Goal: Information Seeking & Learning: Check status

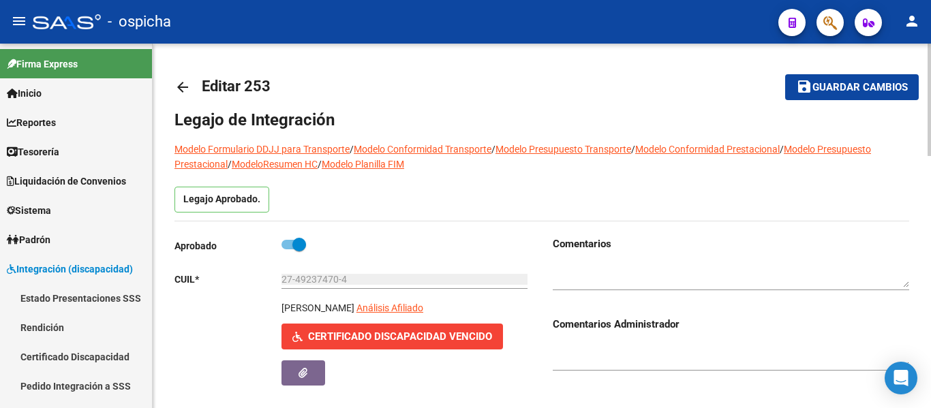
scroll to position [68, 0]
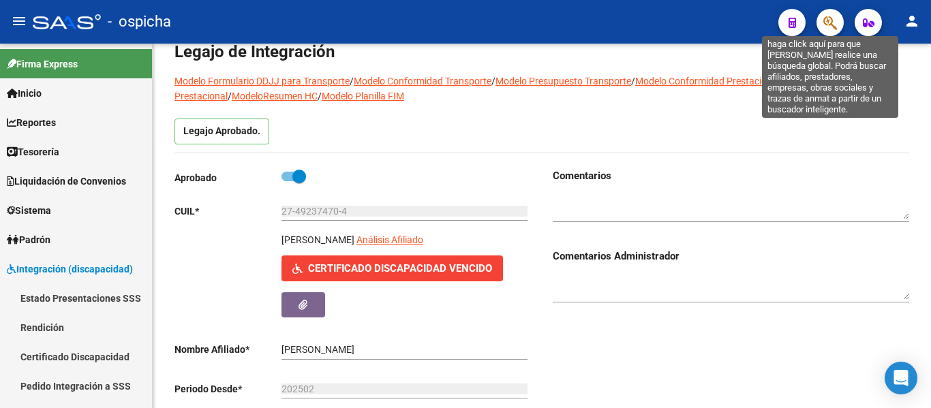
click at [828, 25] on icon "button" at bounding box center [831, 23] width 14 height 16
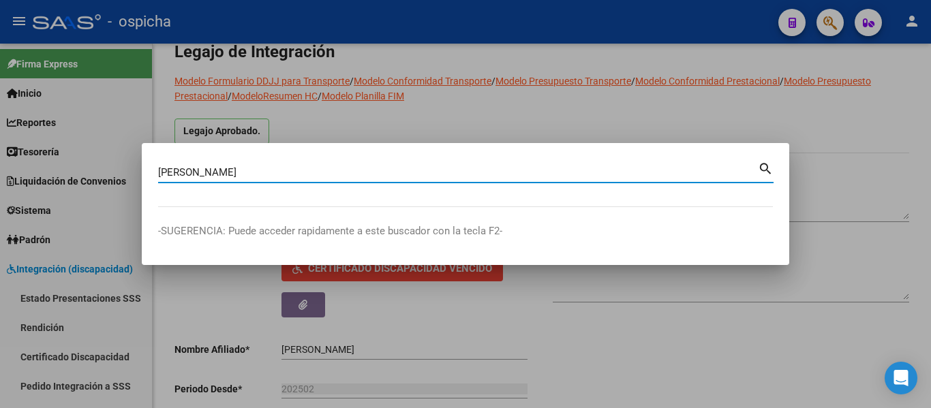
type input "[PERSON_NAME]"
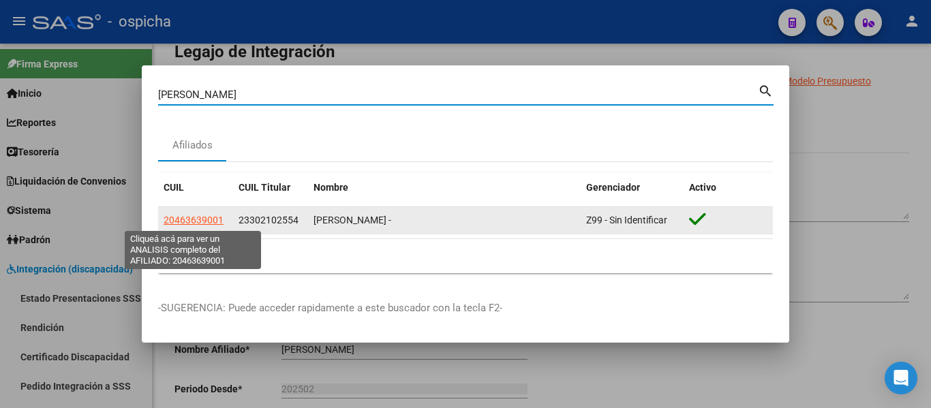
click at [209, 223] on span "20463639001" at bounding box center [194, 220] width 60 height 11
type textarea "20463639001"
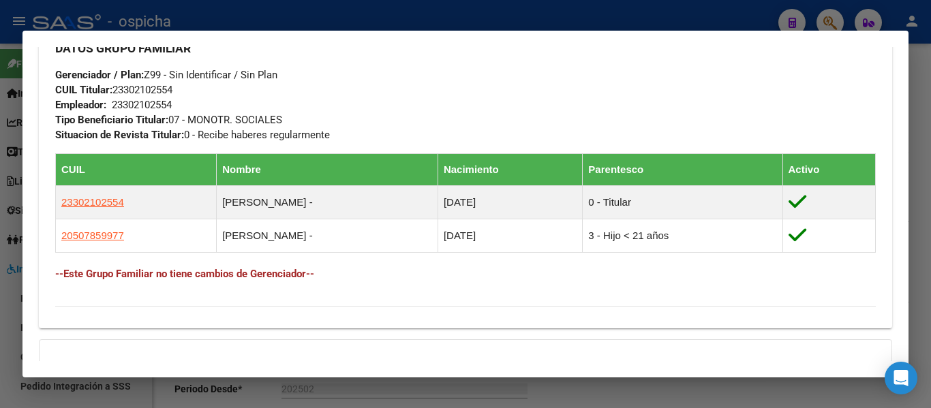
scroll to position [875, 0]
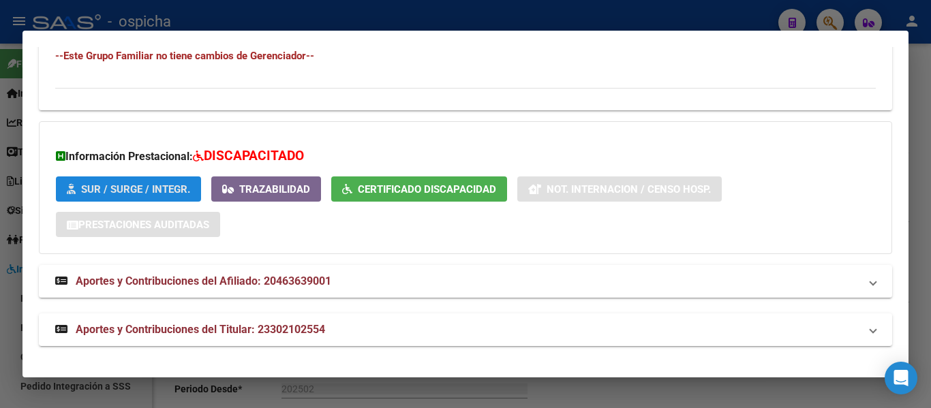
click at [154, 190] on span "SUR / SURGE / INTEGR." at bounding box center [135, 189] width 109 height 12
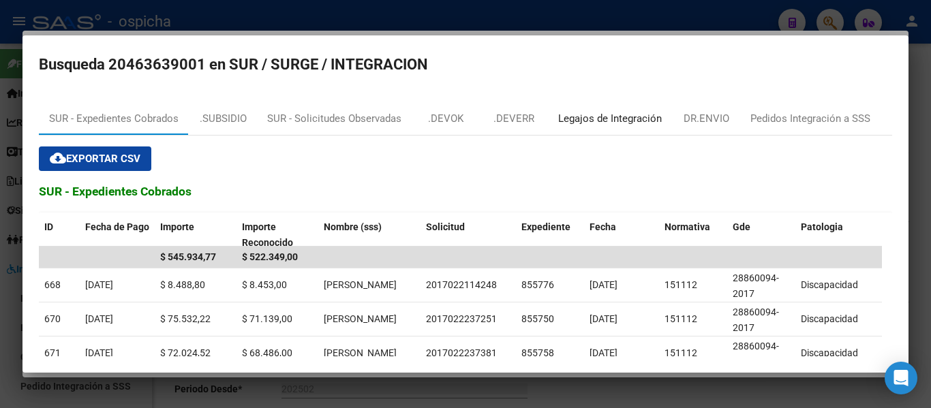
click at [611, 112] on div "Legajos de Integración" at bounding box center [610, 119] width 104 height 16
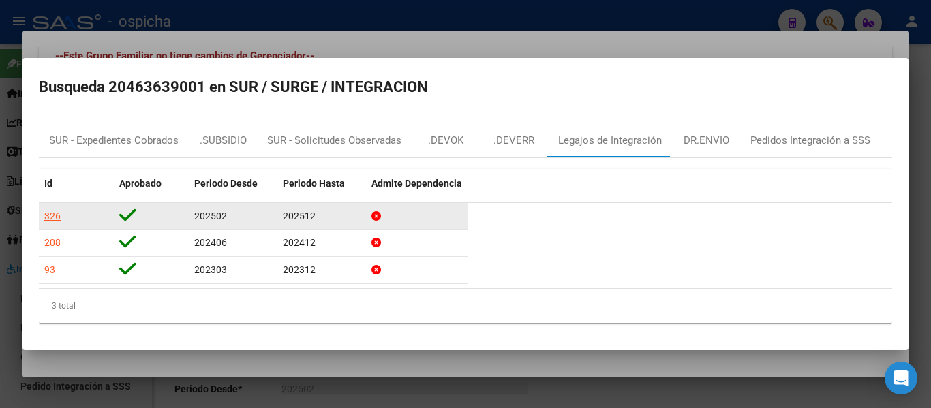
click at [52, 221] on div "326" at bounding box center [52, 217] width 16 height 16
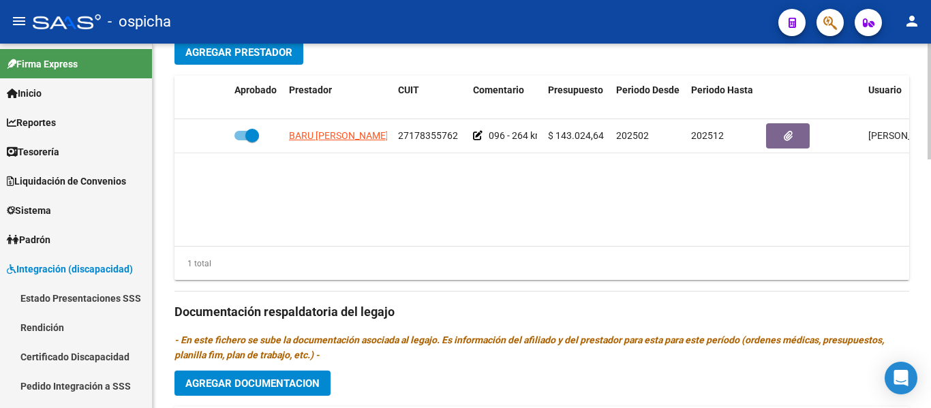
scroll to position [545, 0]
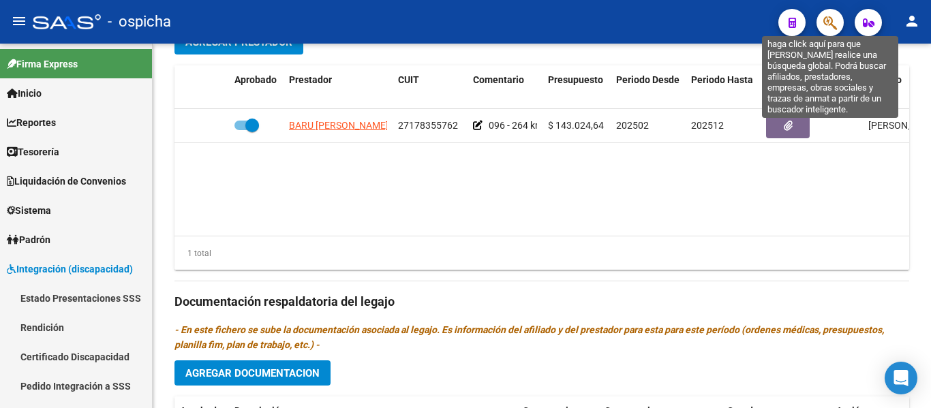
click at [831, 21] on icon "button" at bounding box center [831, 23] width 14 height 16
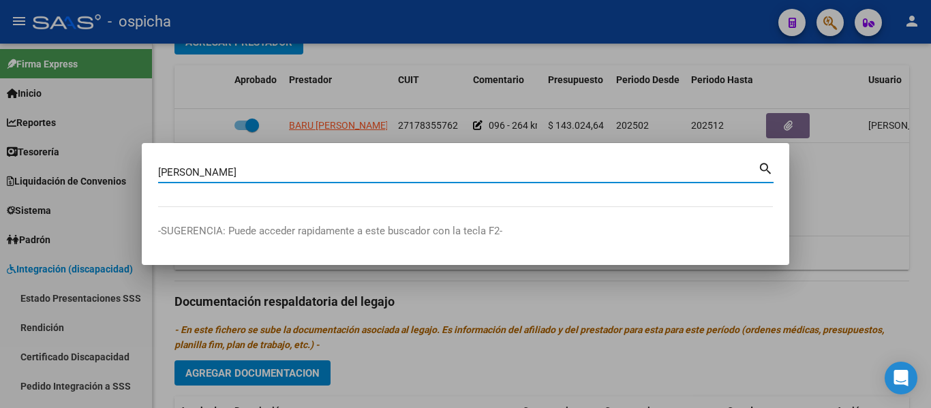
type input "[PERSON_NAME]"
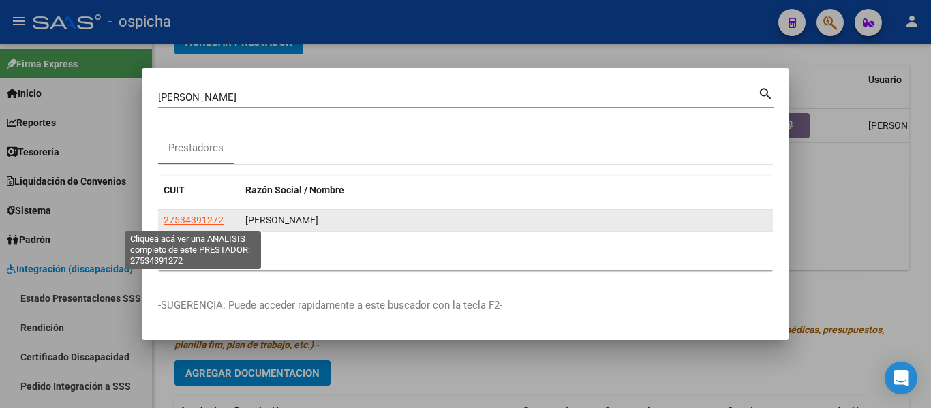
click at [218, 217] on span "27534391272" at bounding box center [194, 220] width 60 height 11
type textarea "27534391272"
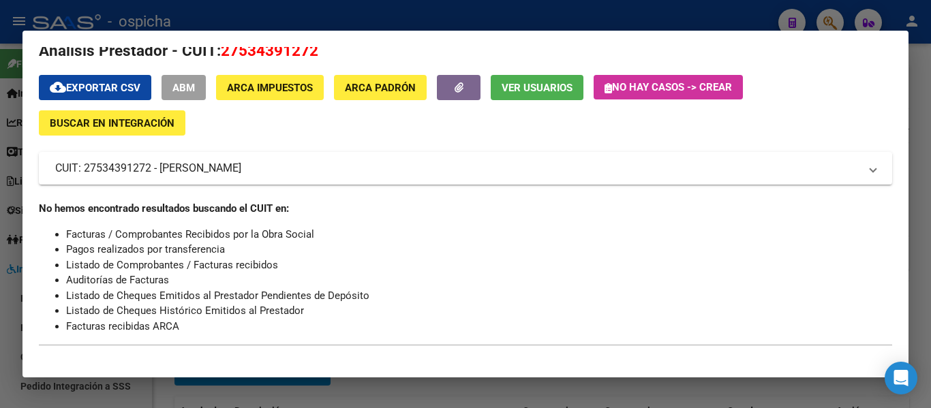
scroll to position [0, 0]
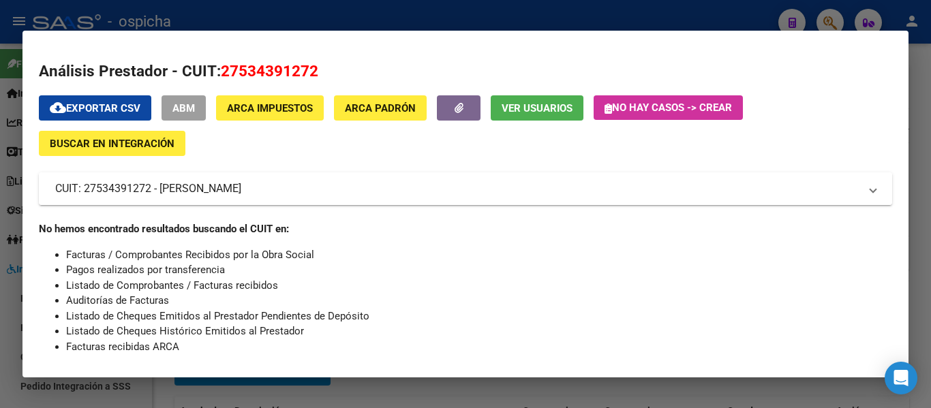
click at [332, 185] on mat-panel-title "CUIT: 27534391272 - [PERSON_NAME]" at bounding box center [457, 189] width 805 height 16
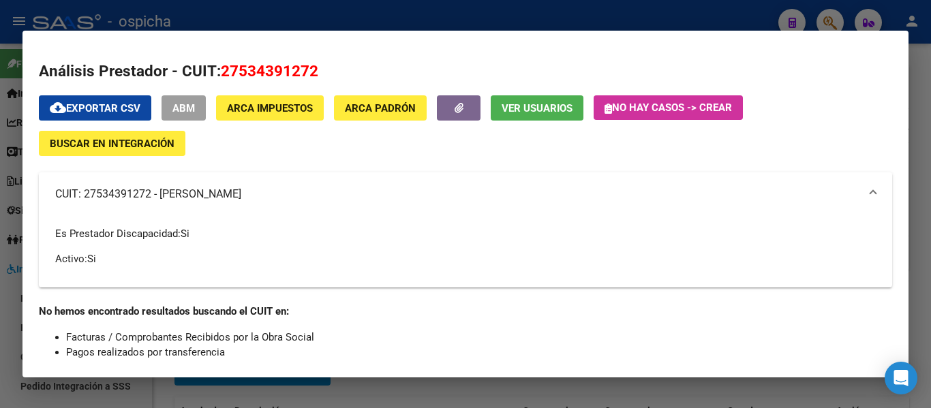
click at [263, 189] on mat-panel-title "CUIT: 27534391272 - [PERSON_NAME]" at bounding box center [457, 194] width 805 height 16
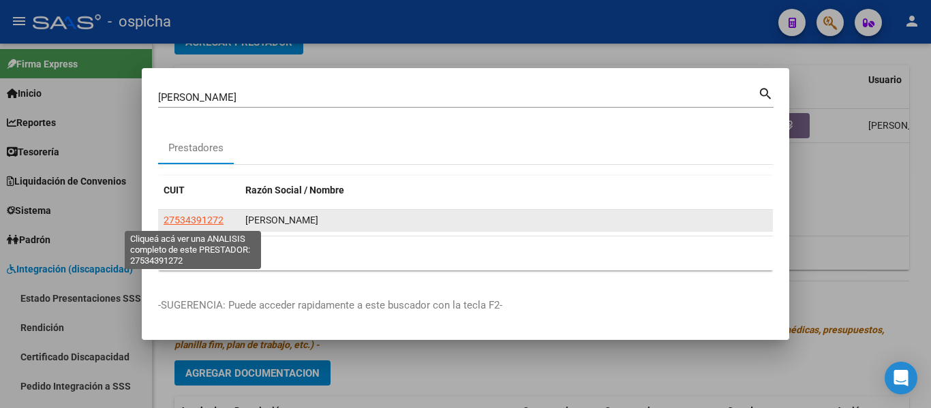
click at [181, 222] on span "27534391272" at bounding box center [194, 220] width 60 height 11
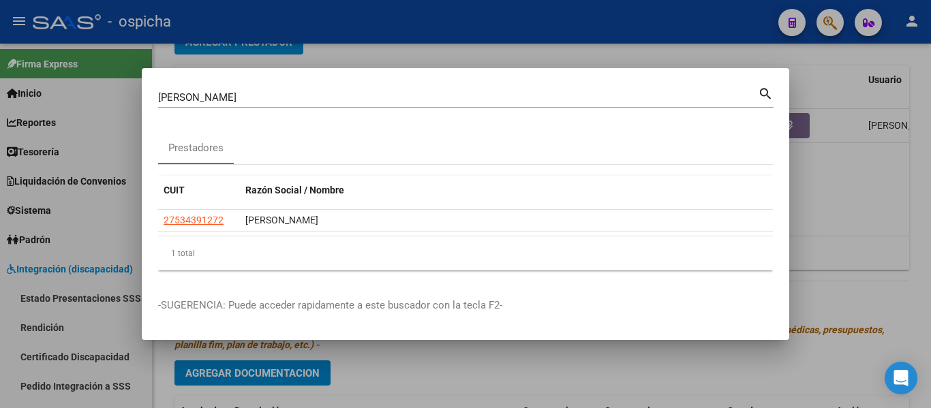
click at [843, 184] on div at bounding box center [465, 204] width 931 height 408
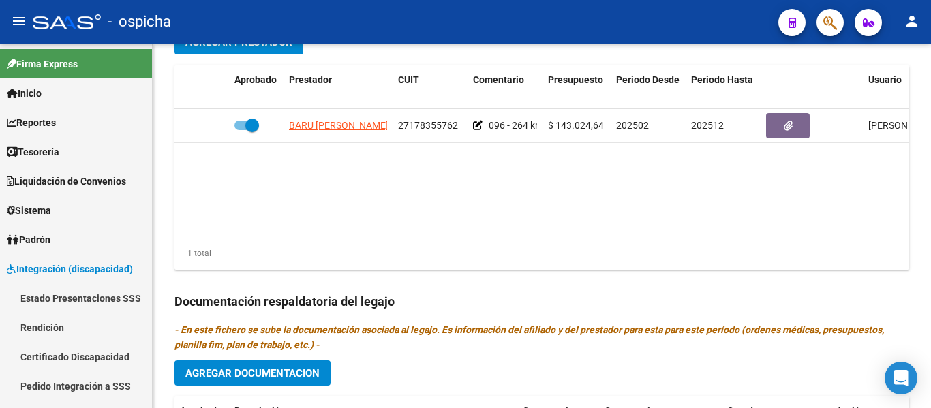
click at [818, 21] on button "button" at bounding box center [830, 22] width 27 height 27
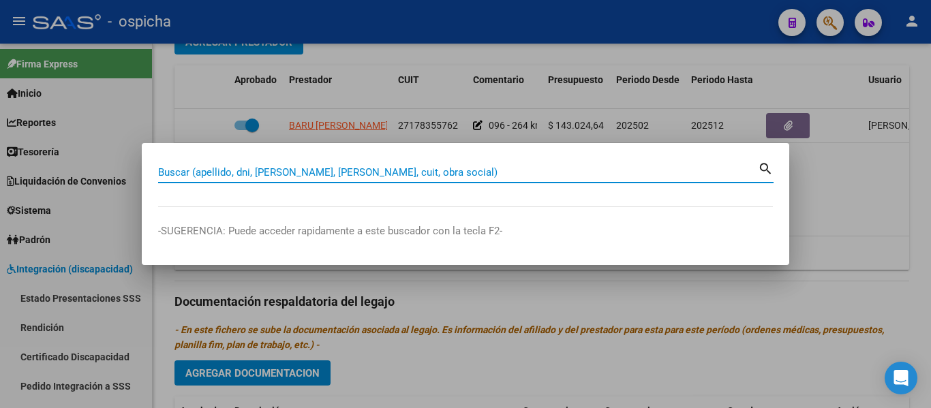
click at [341, 175] on input "Buscar (apellido, dni, [PERSON_NAME], [PERSON_NAME], cuit, obra social)" at bounding box center [458, 172] width 600 height 12
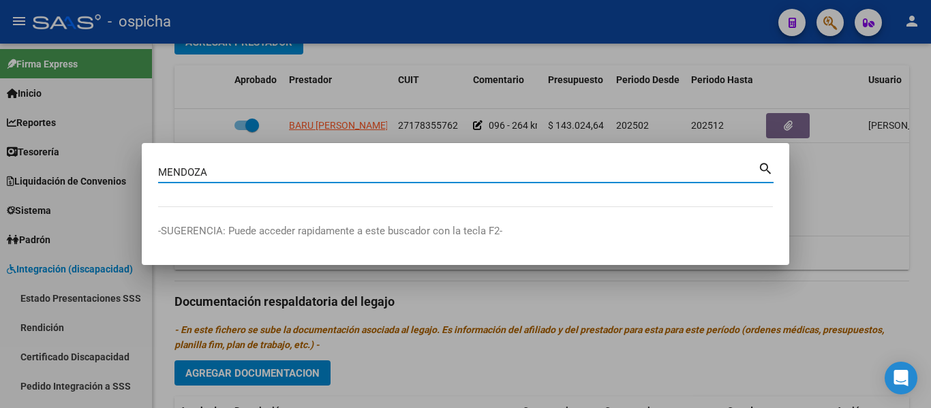
type input "MENDOZA"
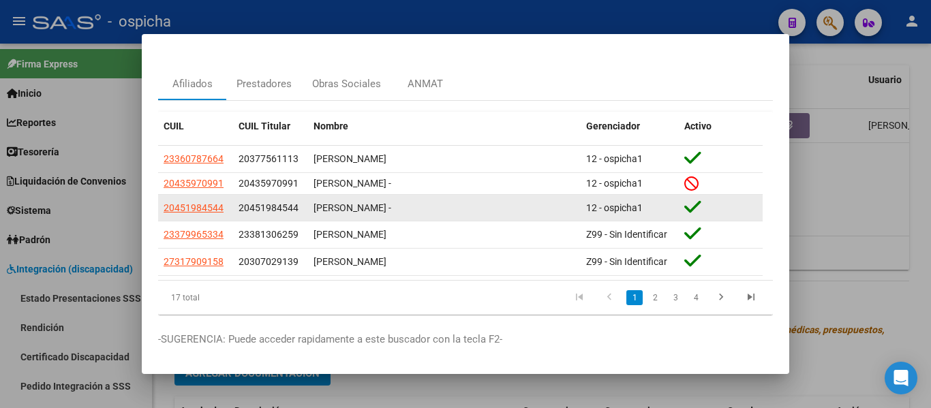
scroll to position [54, 0]
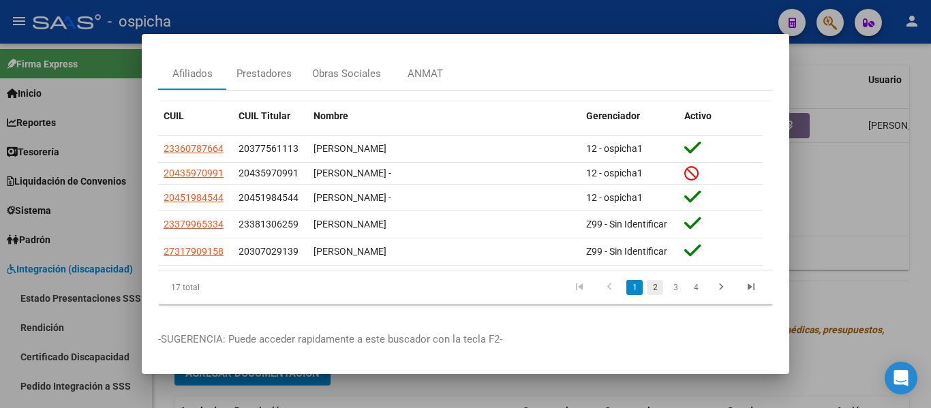
click at [647, 281] on link "2" at bounding box center [655, 287] width 16 height 15
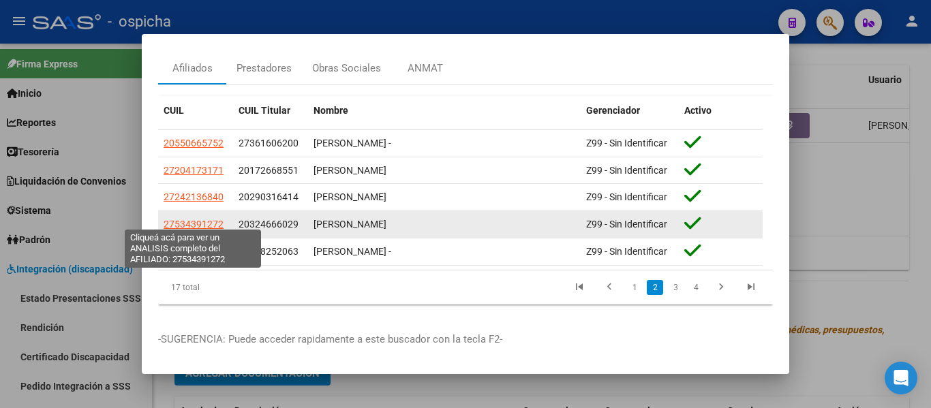
click at [171, 219] on span "27534391272" at bounding box center [194, 224] width 60 height 11
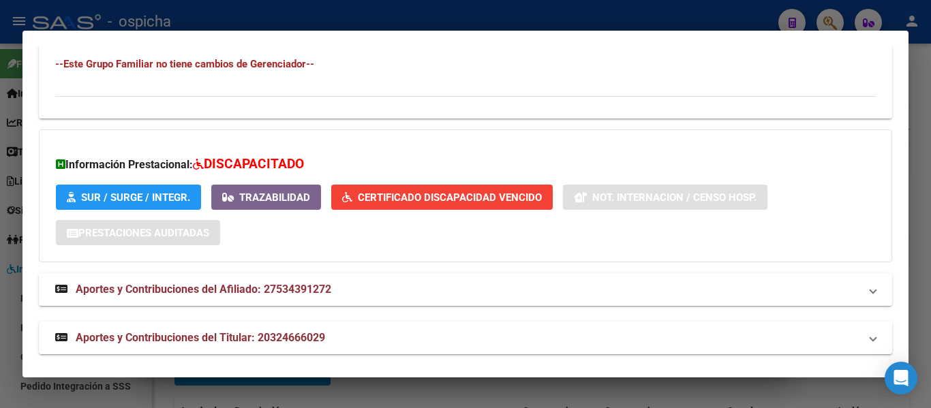
scroll to position [886, 0]
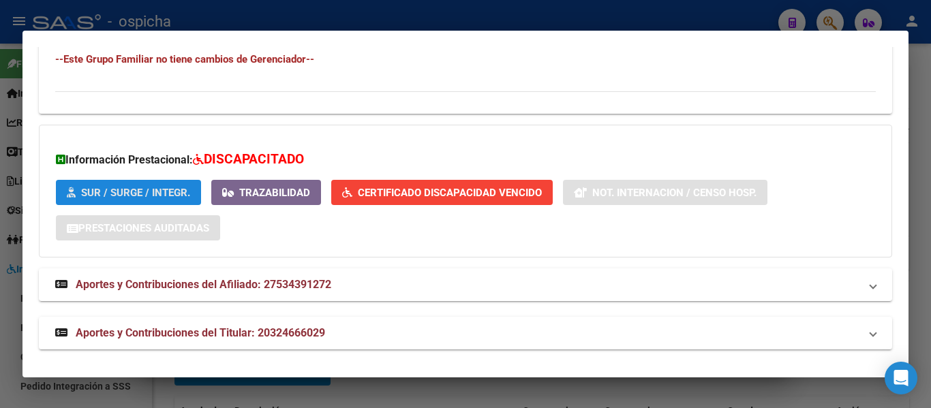
click at [166, 203] on button "SUR / SURGE / INTEGR." at bounding box center [128, 192] width 145 height 25
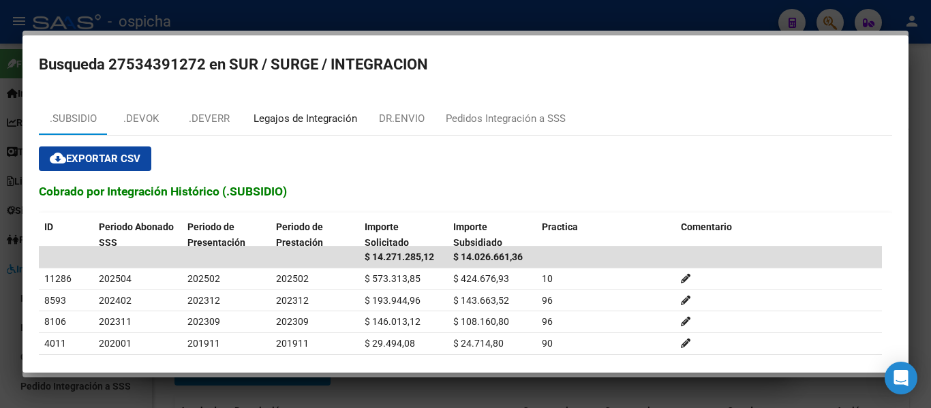
click at [325, 121] on div "Legajos de Integración" at bounding box center [306, 119] width 104 height 16
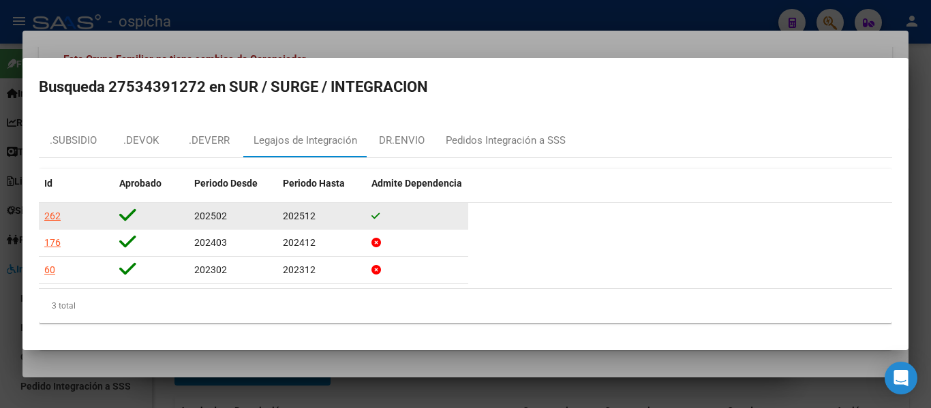
click at [55, 213] on div "262" at bounding box center [52, 217] width 16 height 16
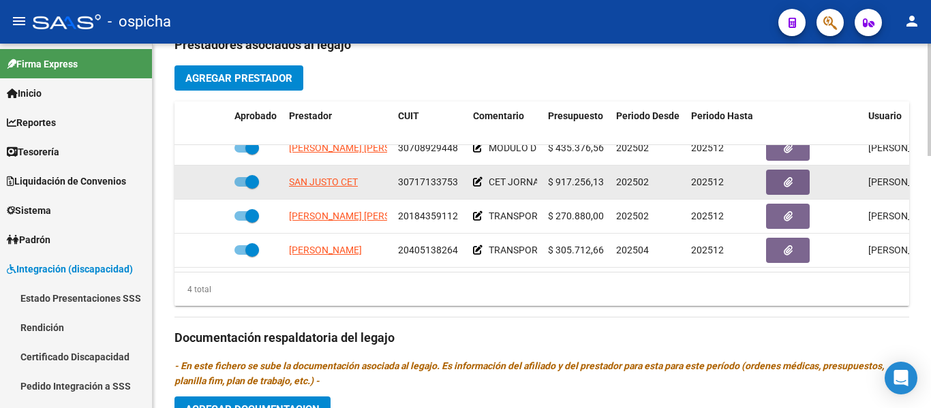
scroll to position [25, 0]
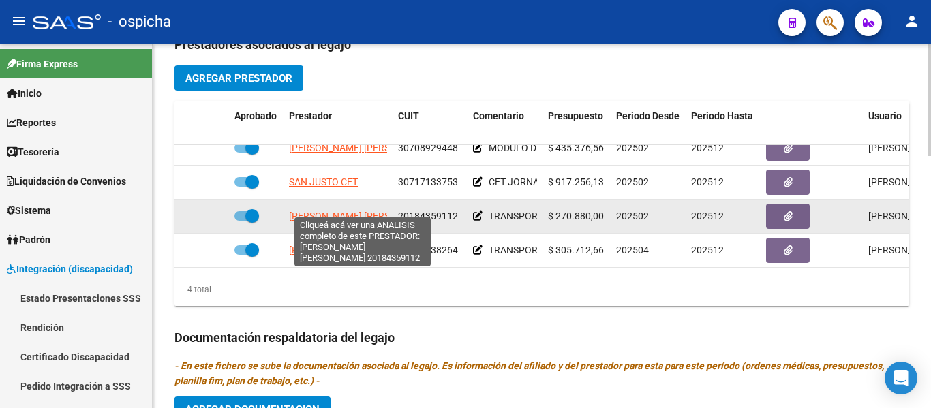
click at [333, 211] on span "[PERSON_NAME] [PERSON_NAME]" at bounding box center [363, 216] width 148 height 11
type textarea "20184359112"
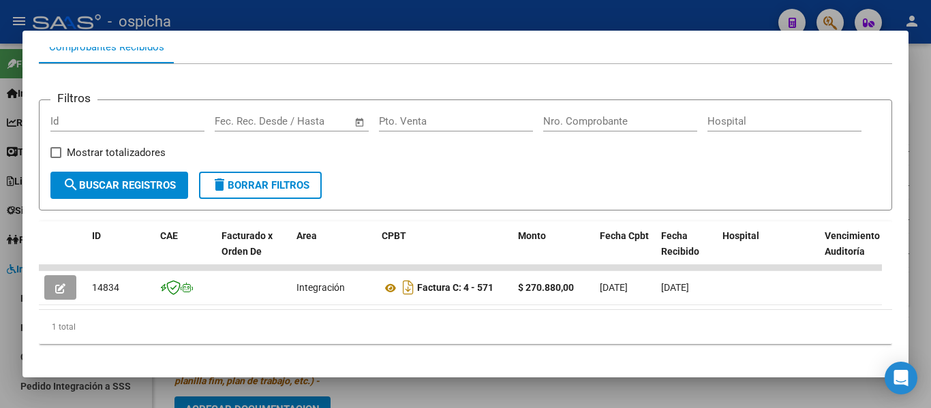
scroll to position [211, 0]
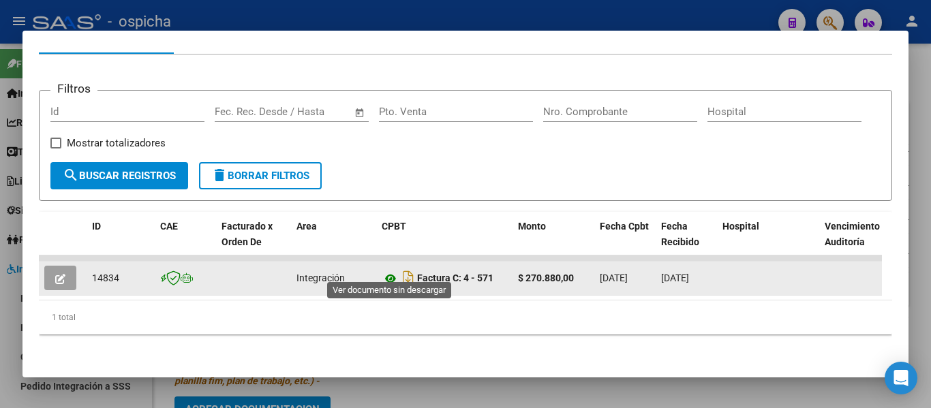
click at [385, 271] on icon at bounding box center [391, 279] width 18 height 16
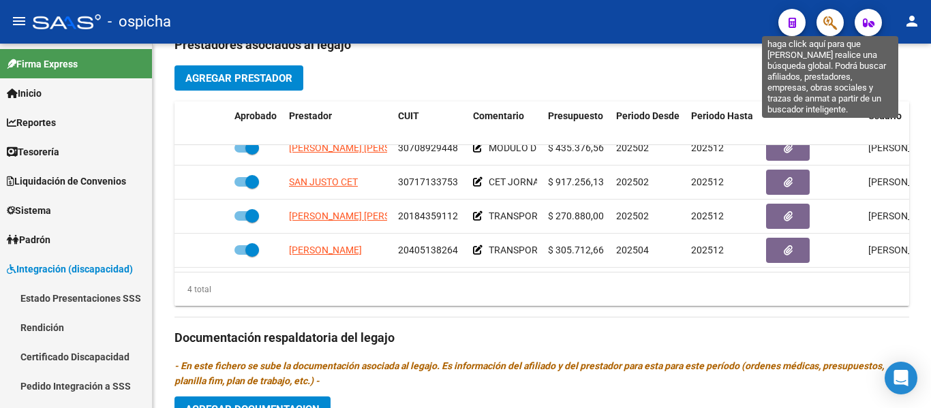
click at [835, 29] on icon "button" at bounding box center [831, 23] width 14 height 16
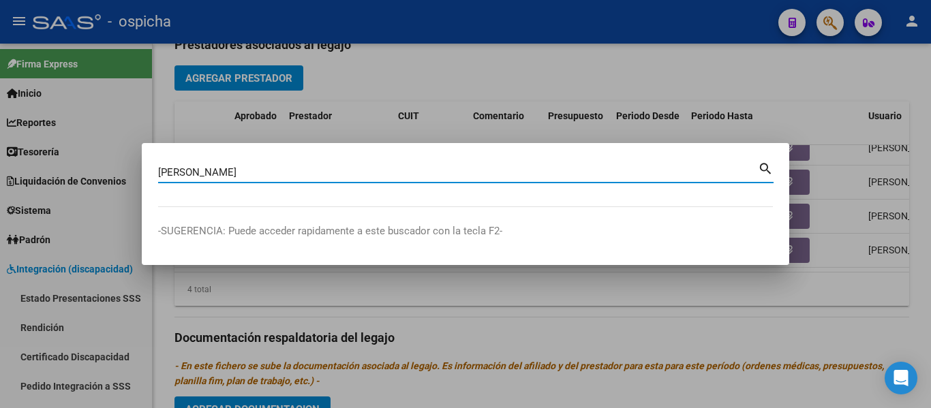
type input "[PERSON_NAME]"
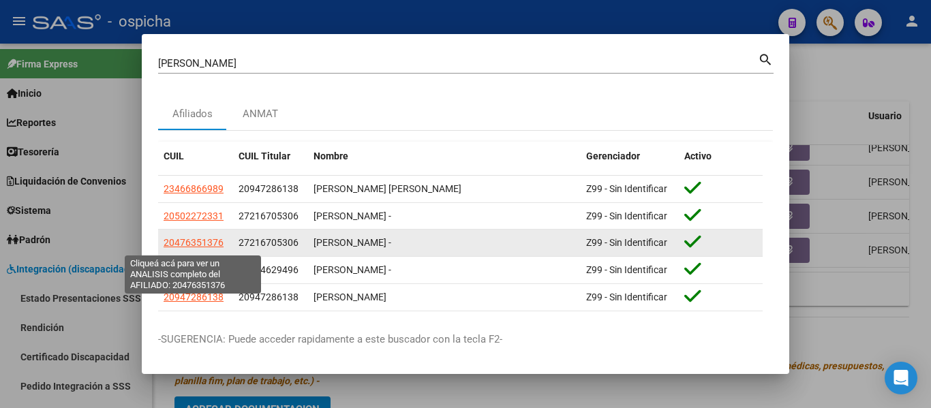
click at [208, 245] on span "20476351376" at bounding box center [194, 242] width 60 height 11
type textarea "20476351376"
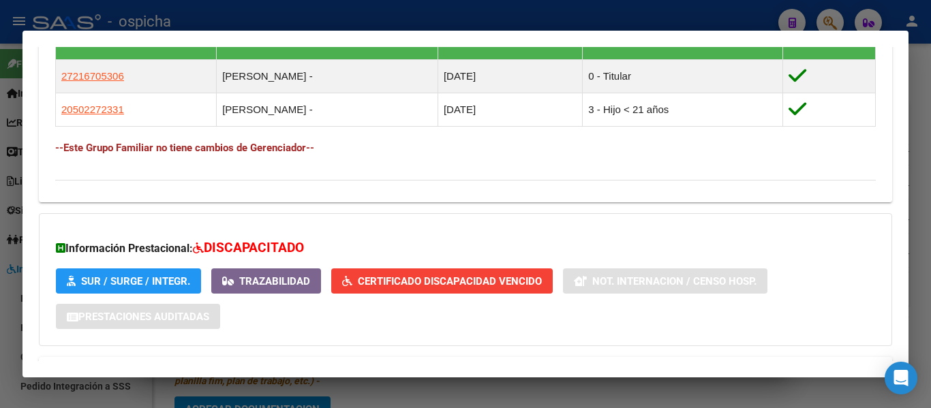
scroll to position [875, 0]
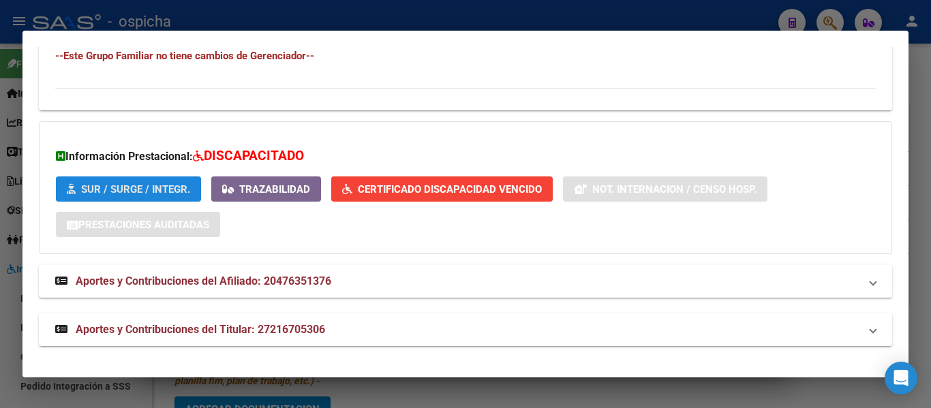
click at [153, 181] on button "SUR / SURGE / INTEGR." at bounding box center [128, 189] width 145 height 25
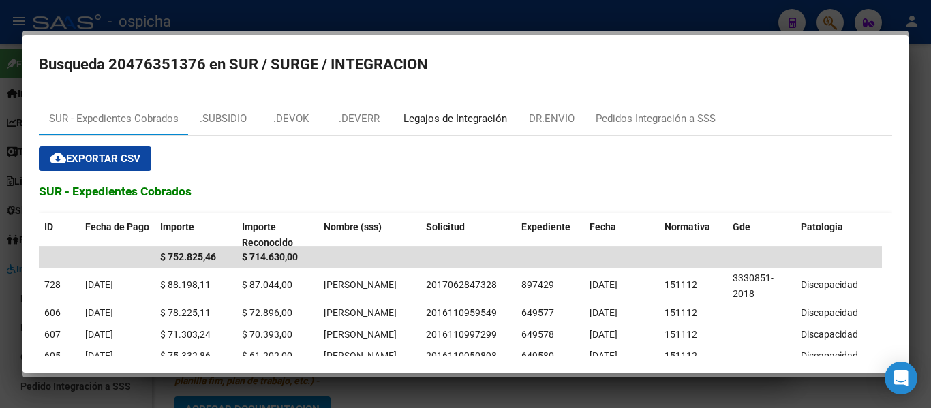
click at [488, 130] on div "Legajos de Integración" at bounding box center [455, 118] width 124 height 33
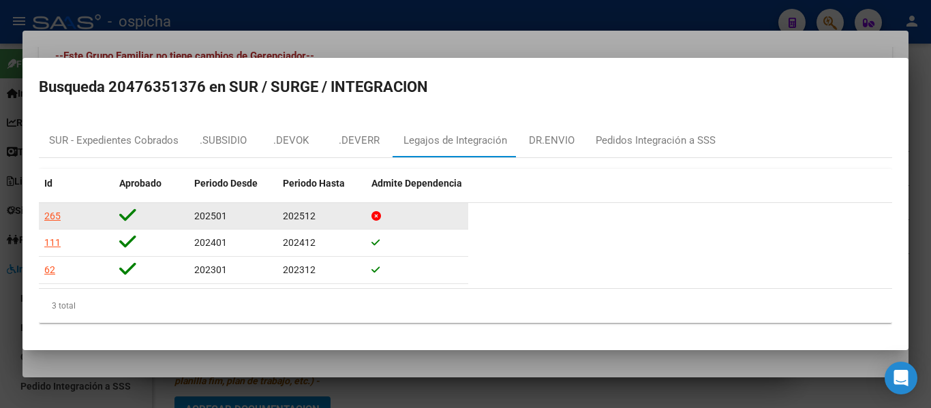
click at [52, 220] on div "265" at bounding box center [52, 217] width 16 height 16
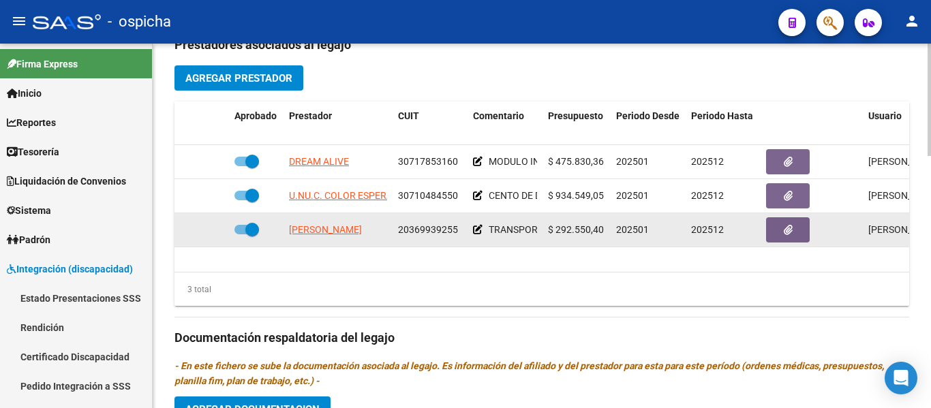
scroll to position [477, 0]
